Goal: Transaction & Acquisition: Book appointment/travel/reservation

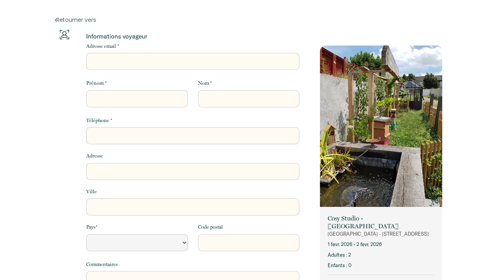
select select "Default select example"
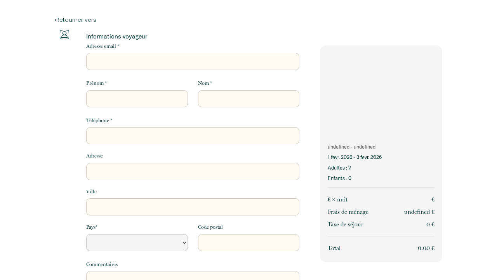
select select "Default select example"
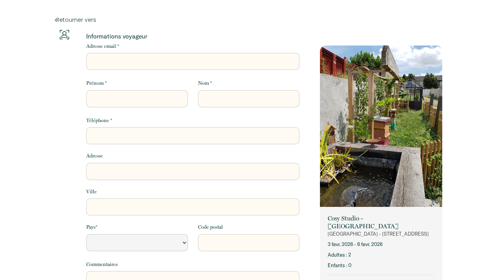
select select "Default select example"
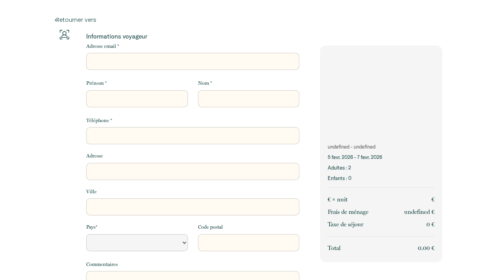
select select "Default select example"
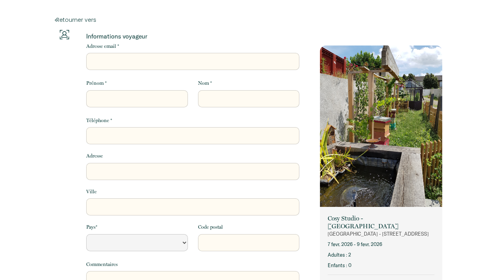
select select "Default select example"
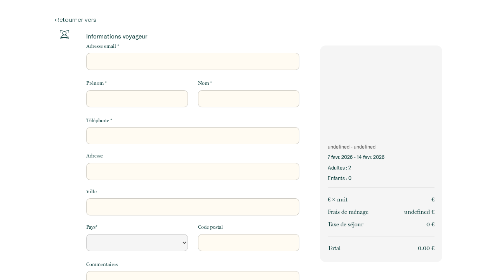
select select "Default select example"
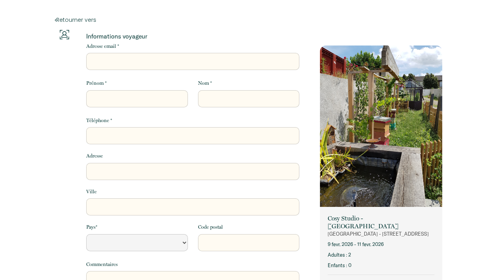
select select "Default select example"
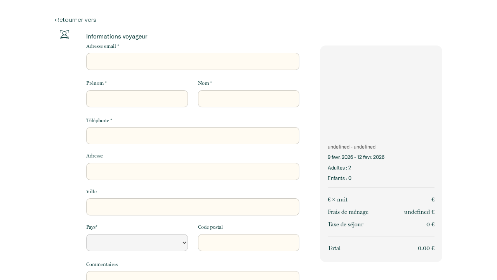
select select "Default select example"
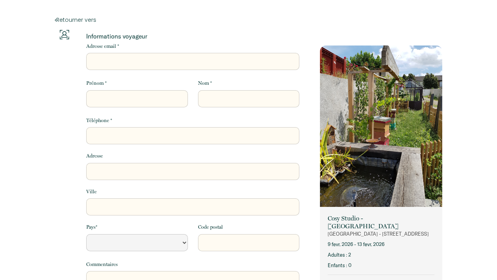
select select "Default select example"
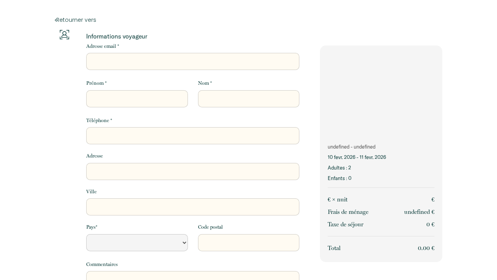
select select "Default select example"
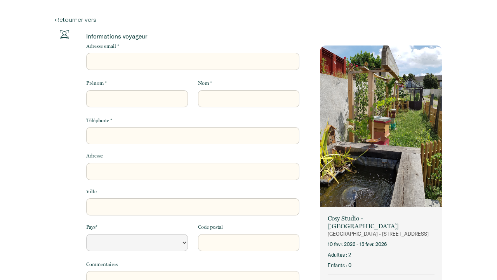
select select "Default select example"
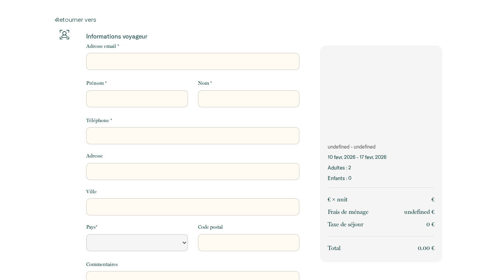
select select "Default select example"
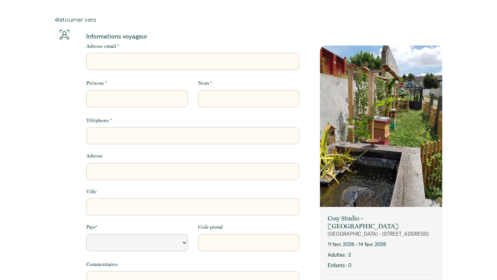
select select "Default select example"
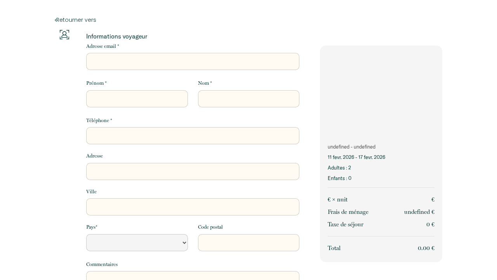
select select "Default select example"
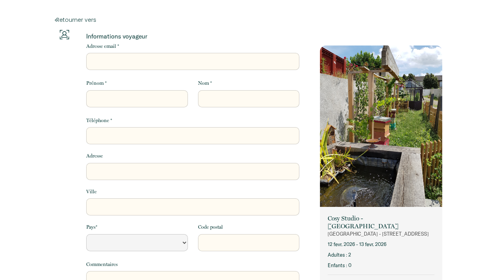
select select "Default select example"
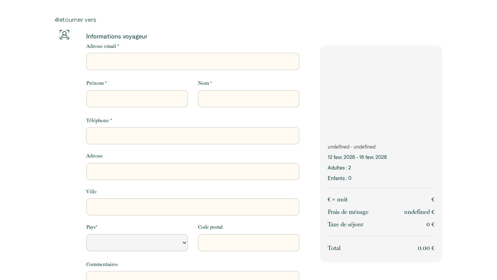
select select "Default select example"
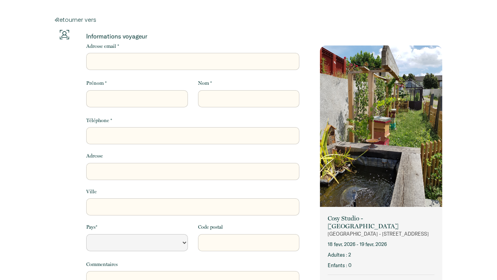
select select "Default select example"
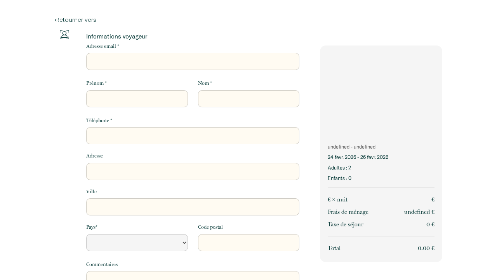
select select "Default select example"
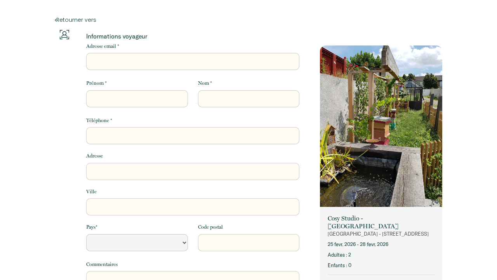
select select "Default select example"
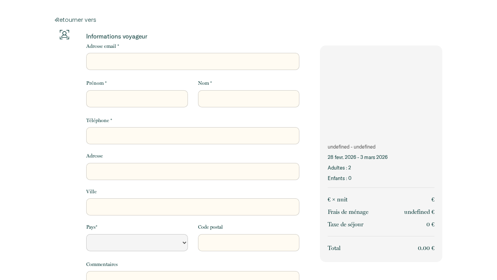
select select "Default select example"
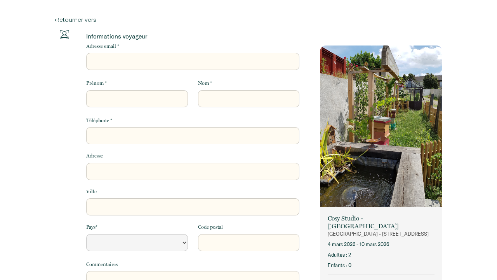
select select "Default select example"
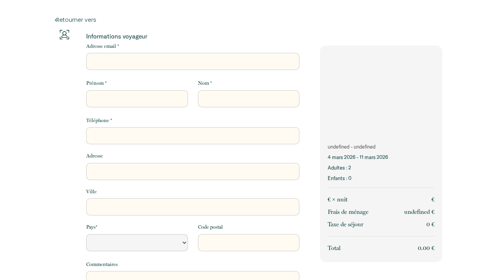
select select "Default select example"
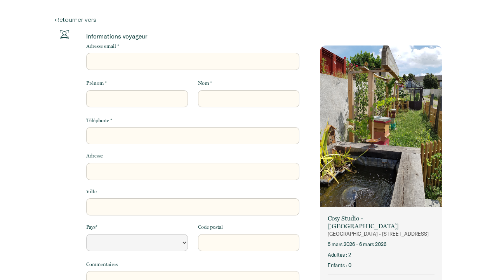
select select "Default select example"
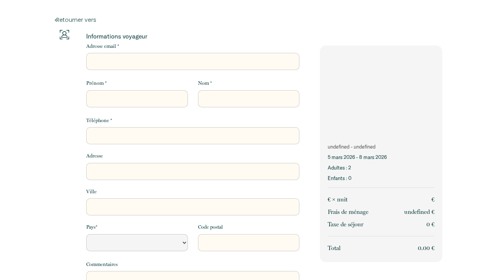
select select "Default select example"
